Goal: Check status: Check status

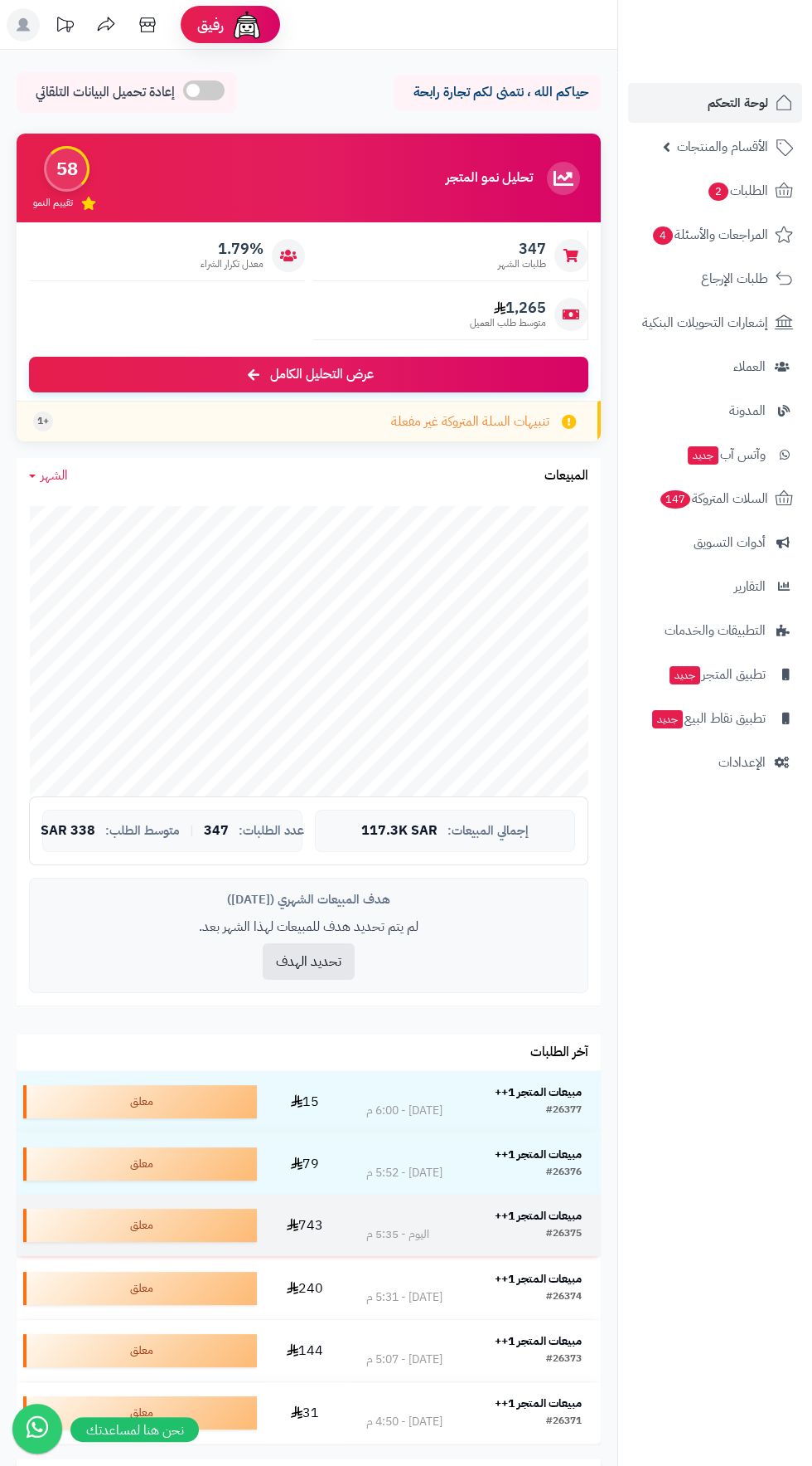
click at [561, 1232] on div "#26375" at bounding box center [563, 1235] width 35 height 16
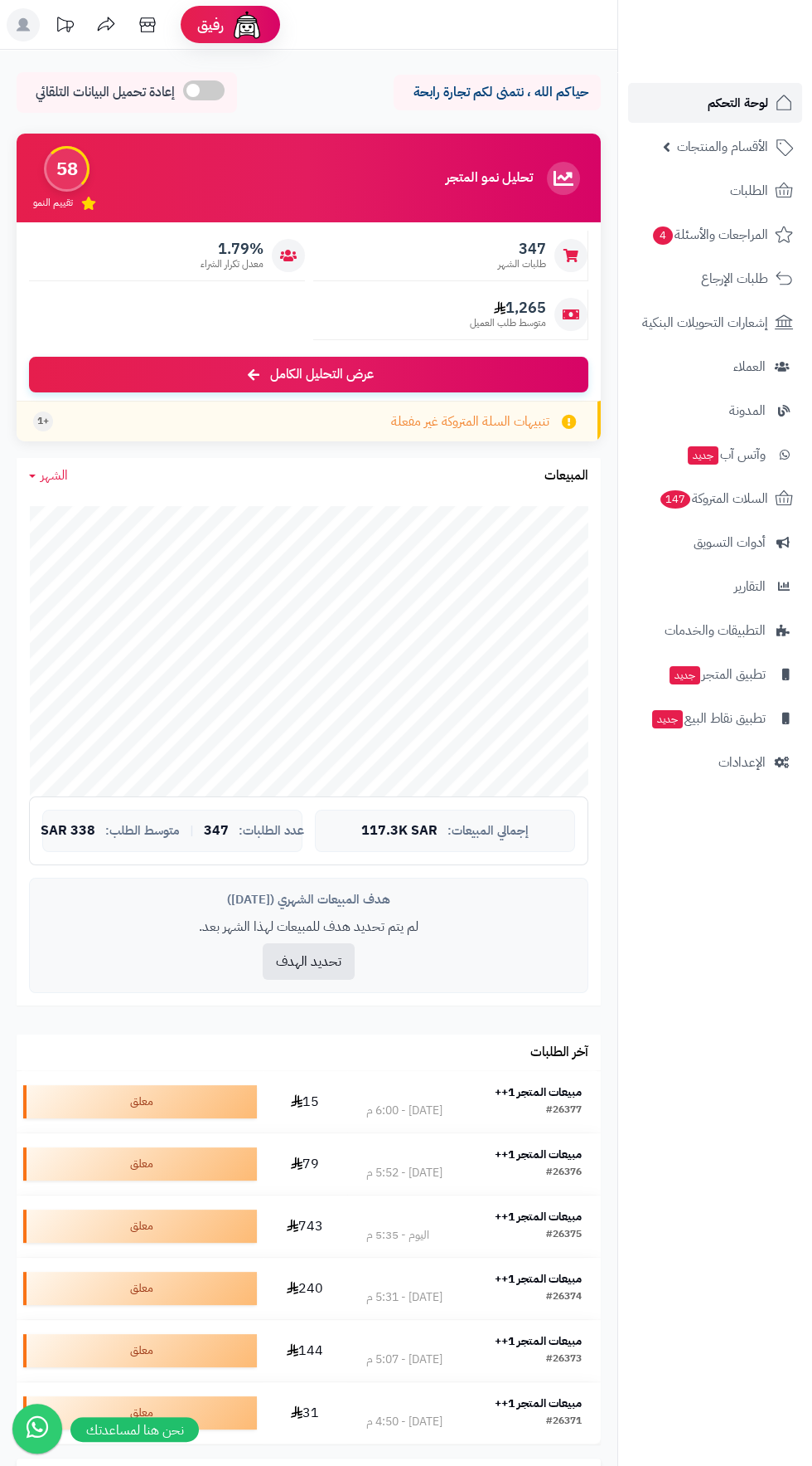
click at [738, 102] on span "لوحة التحكم" at bounding box center [738, 103] width 61 height 24
